Goal: Information Seeking & Learning: Find specific fact

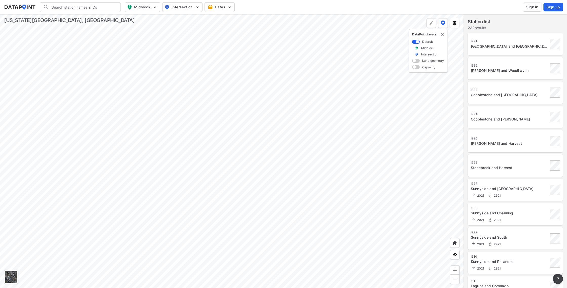
click at [88, 8] on input "Search" at bounding box center [83, 7] width 68 height 8
type input "[PERSON_NAME] Cir"
click at [454, 269] on img at bounding box center [455, 270] width 5 height 5
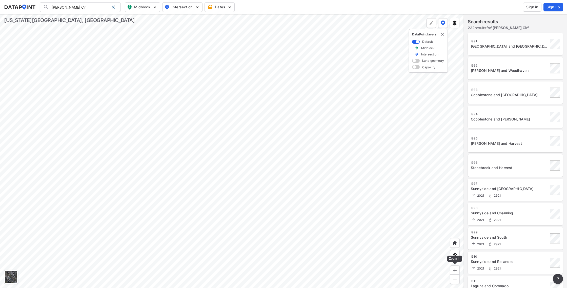
click at [454, 269] on img at bounding box center [455, 270] width 5 height 5
click at [200, 259] on div at bounding box center [232, 151] width 464 height 274
click at [180, 216] on div at bounding box center [232, 151] width 464 height 274
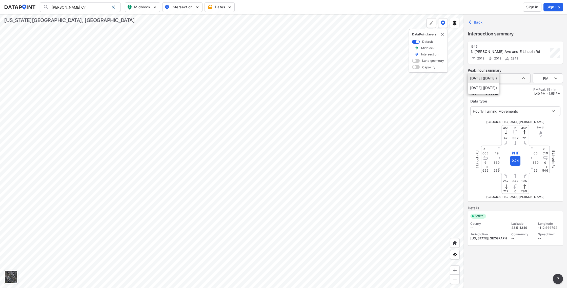
click at [522, 79] on body "[PERSON_NAME] Cir Search No results There were no results found for "[PERSON_NA…" at bounding box center [283, 144] width 567 height 288
click at [500, 88] on li "[DATE] ([DATE])" at bounding box center [483, 88] width 31 height 10
click at [556, 78] on body "[PERSON_NAME] Cir Search No results There were no results found for "[PERSON_NA…" at bounding box center [283, 144] width 567 height 288
click at [539, 59] on ul "AM MID PM" at bounding box center [548, 68] width 30 height 31
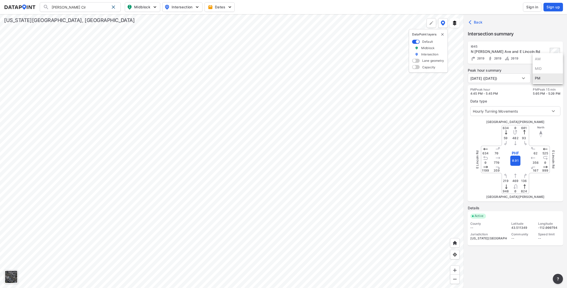
click at [539, 58] on ul "AM MID PM" at bounding box center [548, 68] width 30 height 31
click at [538, 79] on li "PM" at bounding box center [548, 78] width 30 height 10
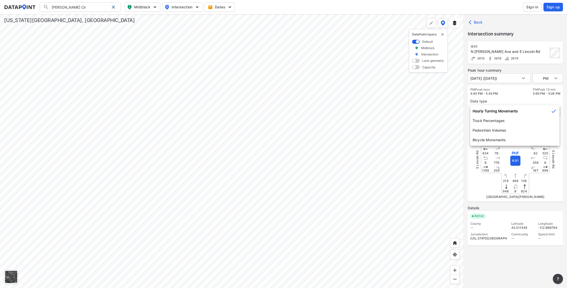
click at [552, 111] on body "[PERSON_NAME] Cir Search No results There were no results found for "[PERSON_NA…" at bounding box center [283, 144] width 567 height 288
click at [510, 111] on li "Hourly Turning Movements" at bounding box center [515, 111] width 89 height 10
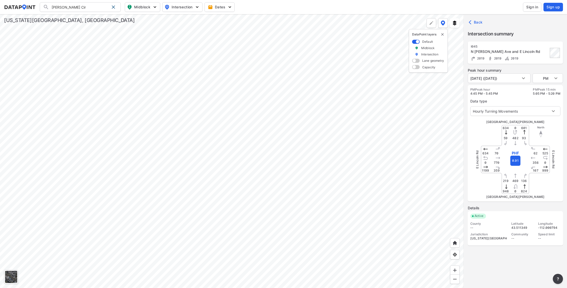
click at [516, 161] on div "E Lincoln Rd" at bounding box center [497, 160] width 38 height 38
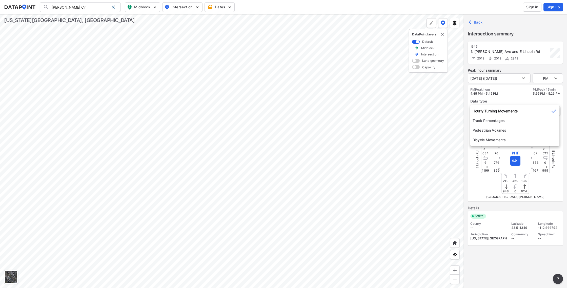
click at [553, 113] on body "[PERSON_NAME] Cir Search No results There were no results found for "[PERSON_NA…" at bounding box center [283, 144] width 567 height 288
click at [553, 113] on icon at bounding box center [554, 111] width 5 height 3
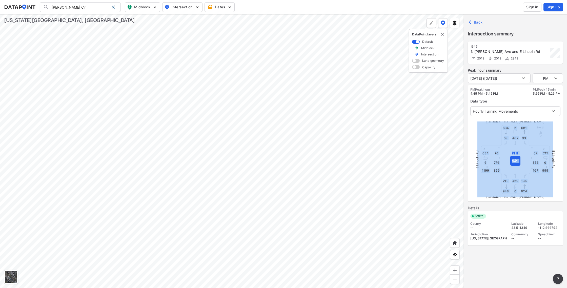
drag, startPoint x: 476, startPoint y: 189, endPoint x: 477, endPoint y: 179, distance: 9.6
click at [477, 179] on div "[GEOGRAPHIC_DATA][PERSON_NAME] 634 601 824 948 525 999 1199 634 93 219 107 70 5…" at bounding box center [516, 159] width 90 height 79
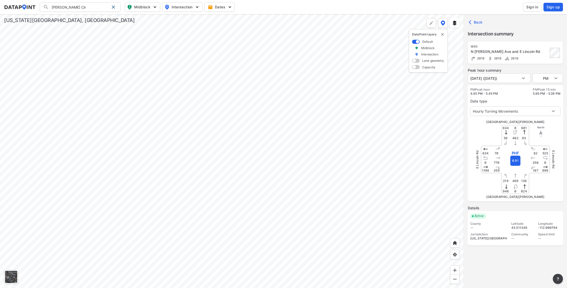
click at [549, 119] on div "PM Peak hour 4:45 PM - 5:45 PM PM Peak 15 min 5:05 PM - 5:20 PM Data type Hourl…" at bounding box center [515, 143] width 95 height 117
click at [513, 160] on div "E Lincoln Rd" at bounding box center [497, 160] width 38 height 38
click at [348, 138] on div at bounding box center [232, 151] width 464 height 274
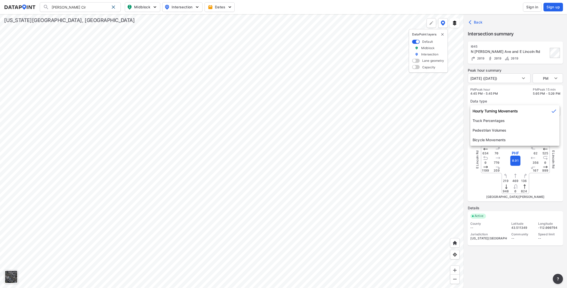
click at [552, 112] on body "[PERSON_NAME] Cir Search No results There were no results found for "[PERSON_NA…" at bounding box center [283, 144] width 567 height 288
click at [552, 112] on icon at bounding box center [554, 111] width 5 height 3
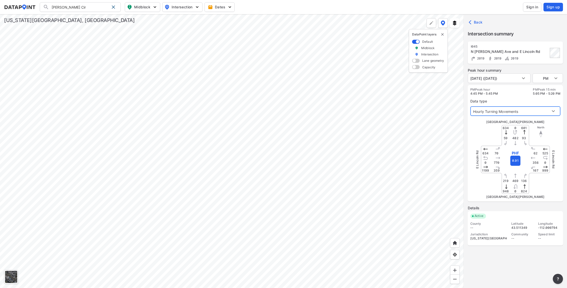
type input "[DATE] ([DATE])"
click at [301, 125] on div at bounding box center [232, 151] width 464 height 274
